Goal: Obtain resource: Download file/media

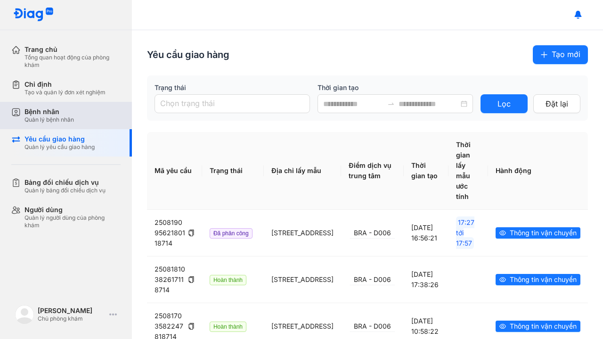
click at [55, 120] on div "Quản lý bệnh nhân" at bounding box center [50, 120] width 50 height 8
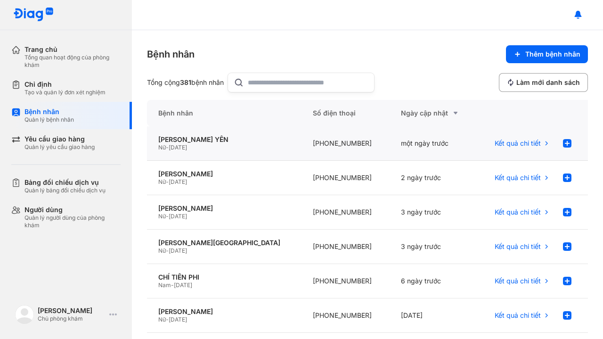
click at [184, 147] on span "[DATE]" at bounding box center [178, 147] width 18 height 7
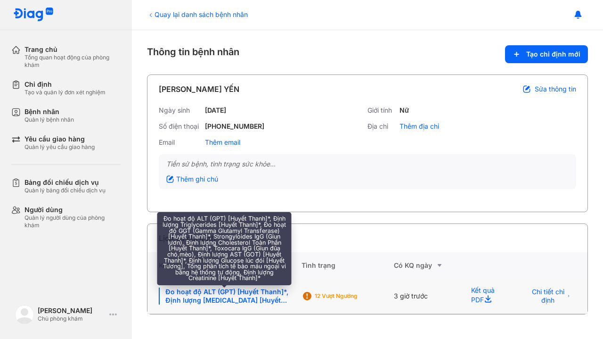
click at [223, 290] on div "Đo hoạt độ ALT (GPT) [Huyết Thanh]*, Định lượng Triglycerides [Huyết Thanh]*, Đ…" at bounding box center [225, 296] width 132 height 17
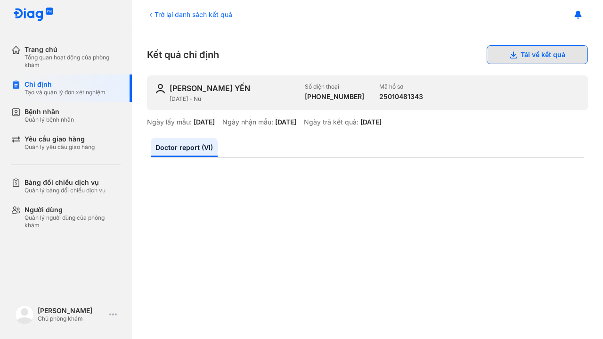
click at [518, 58] on button "Tải về kết quả" at bounding box center [537, 54] width 101 height 19
